Goal: Information Seeking & Learning: Learn about a topic

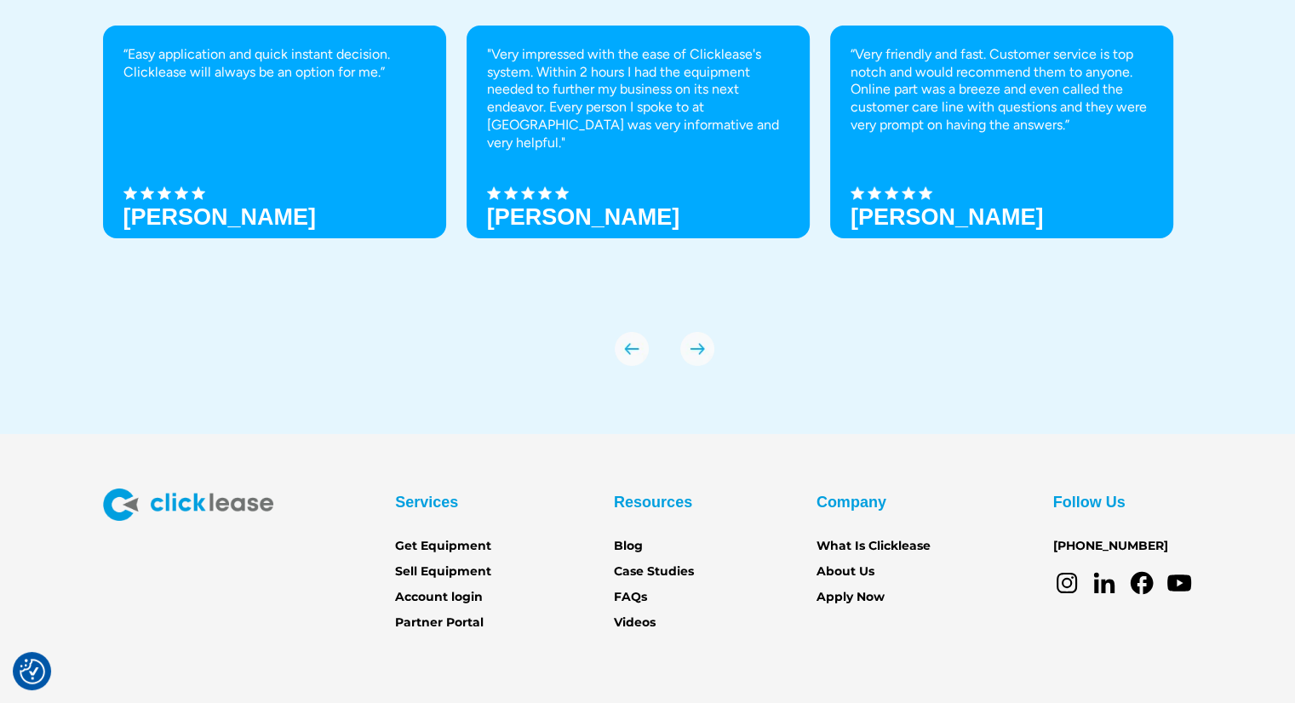
scroll to position [5931, 0]
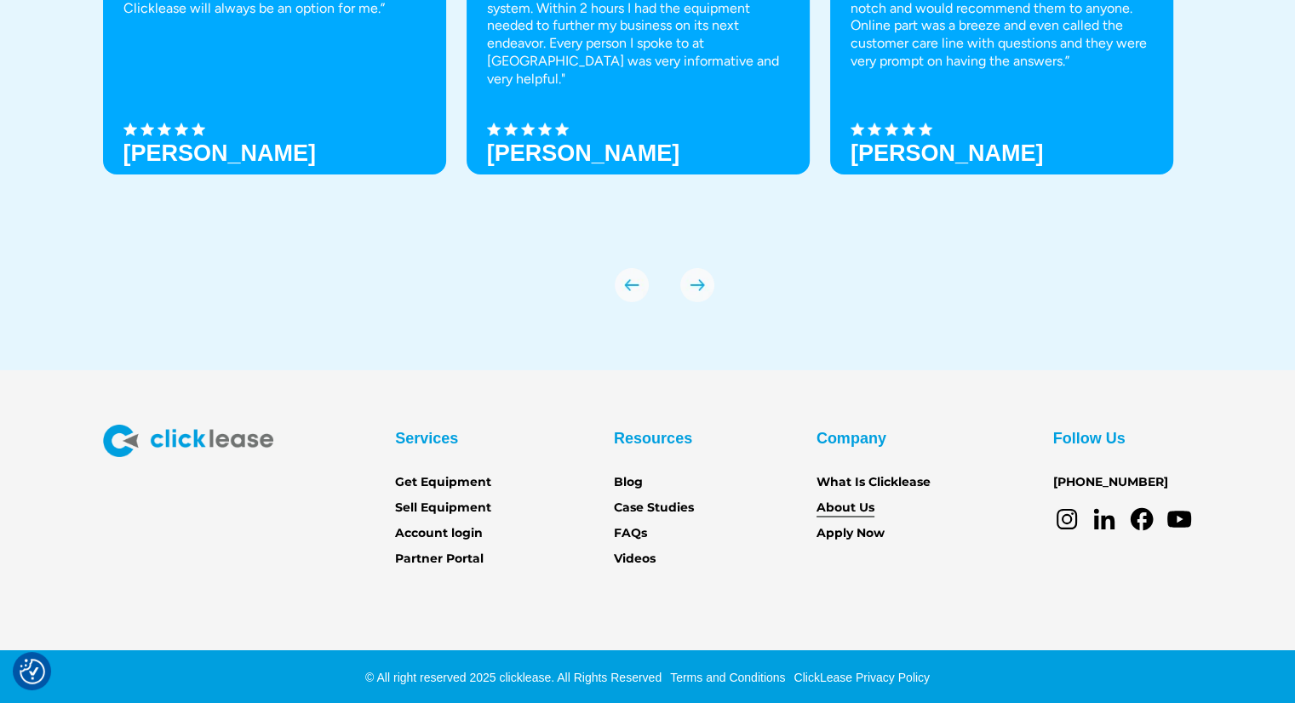
click at [854, 512] on link "About Us" at bounding box center [846, 508] width 58 height 19
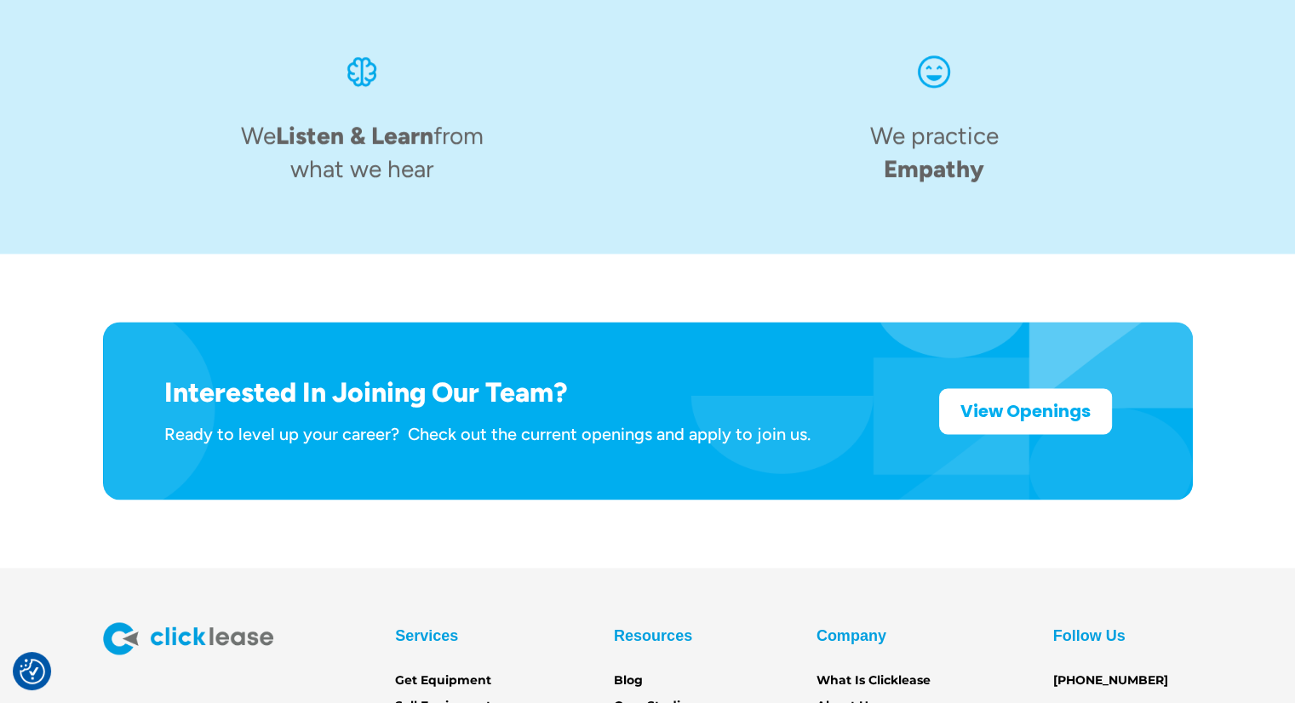
scroll to position [2720, 0]
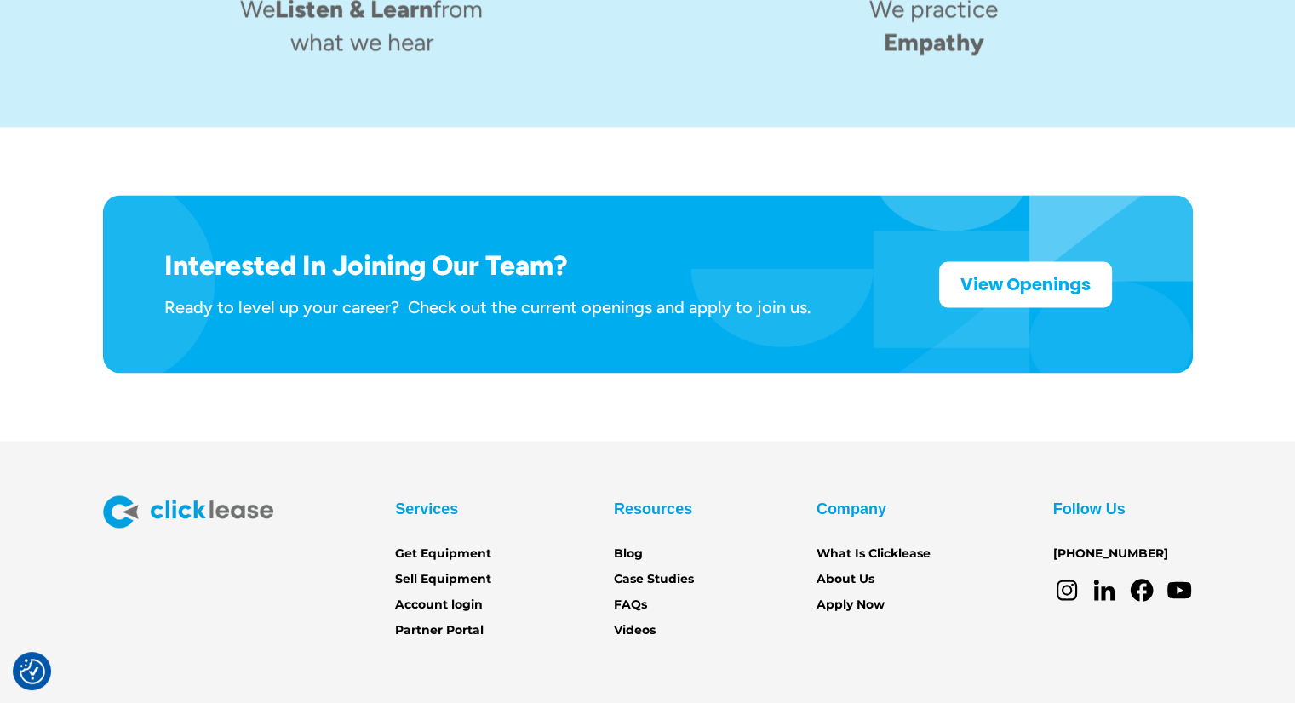
click at [1107, 576] on icon at bounding box center [1104, 589] width 27 height 27
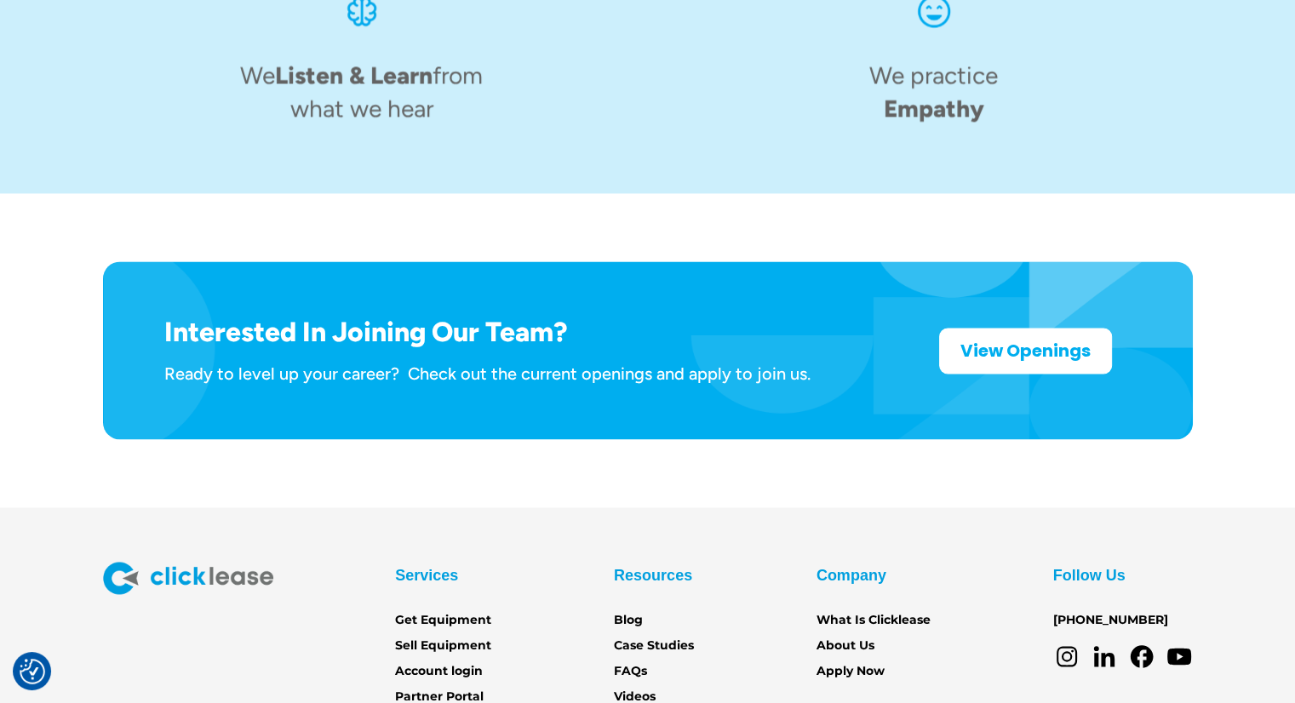
scroll to position [2286, 0]
